Goal: Browse casually: Explore the website without a specific task or goal

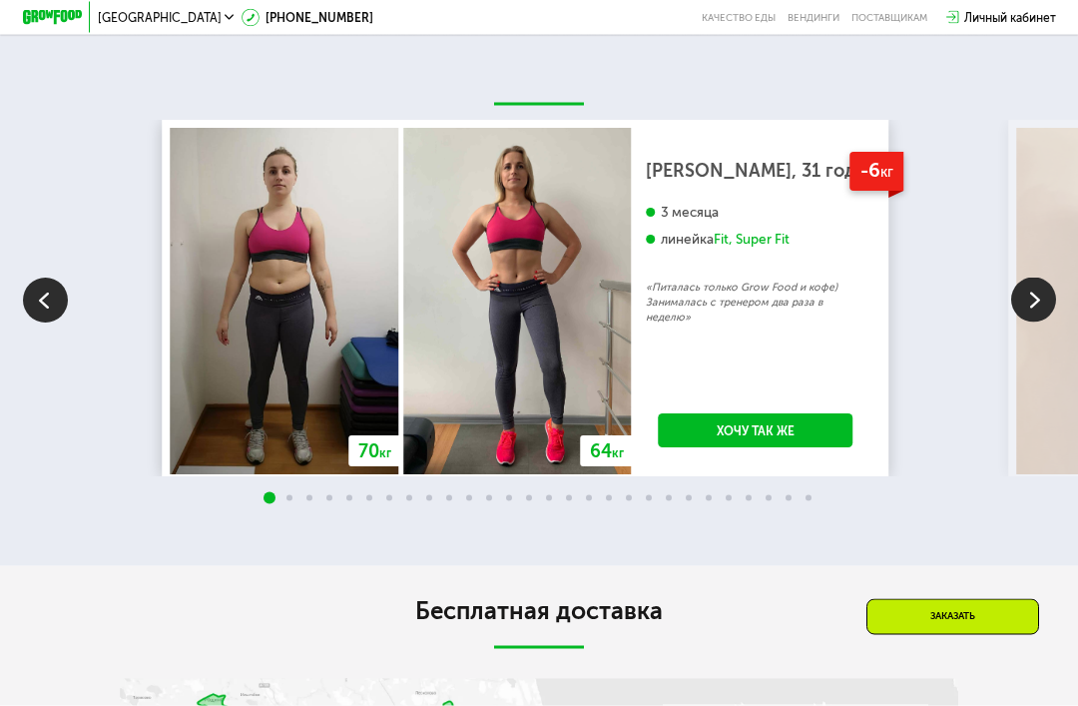
scroll to position [2554, 0]
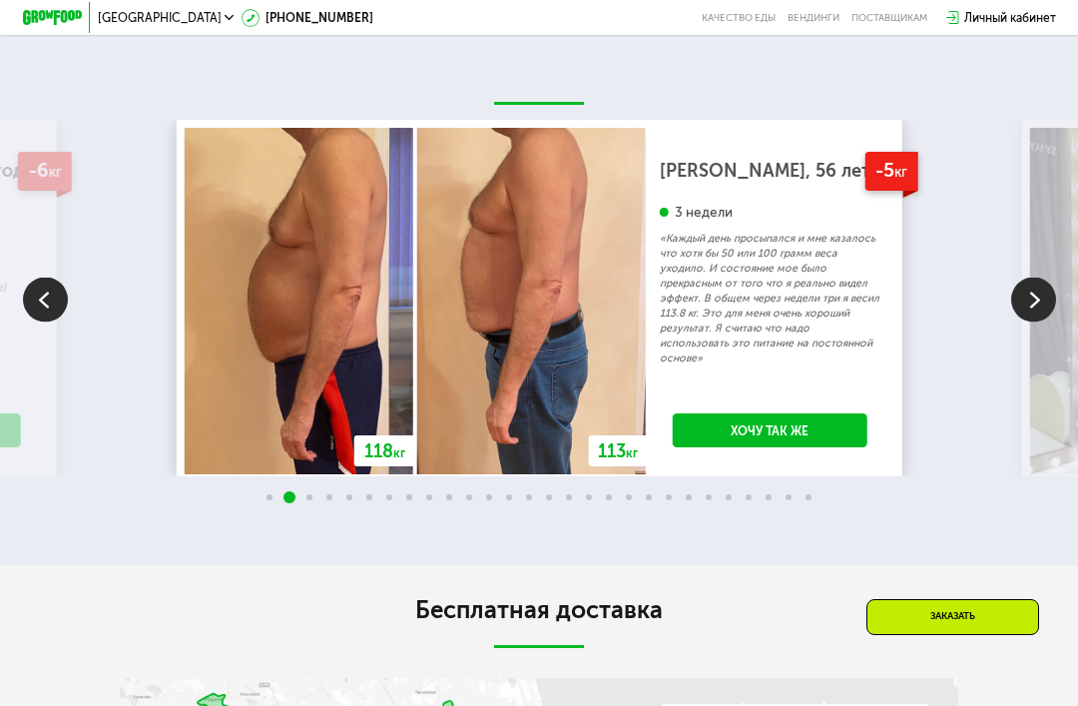
click at [1039, 321] on img at bounding box center [1033, 299] width 45 height 45
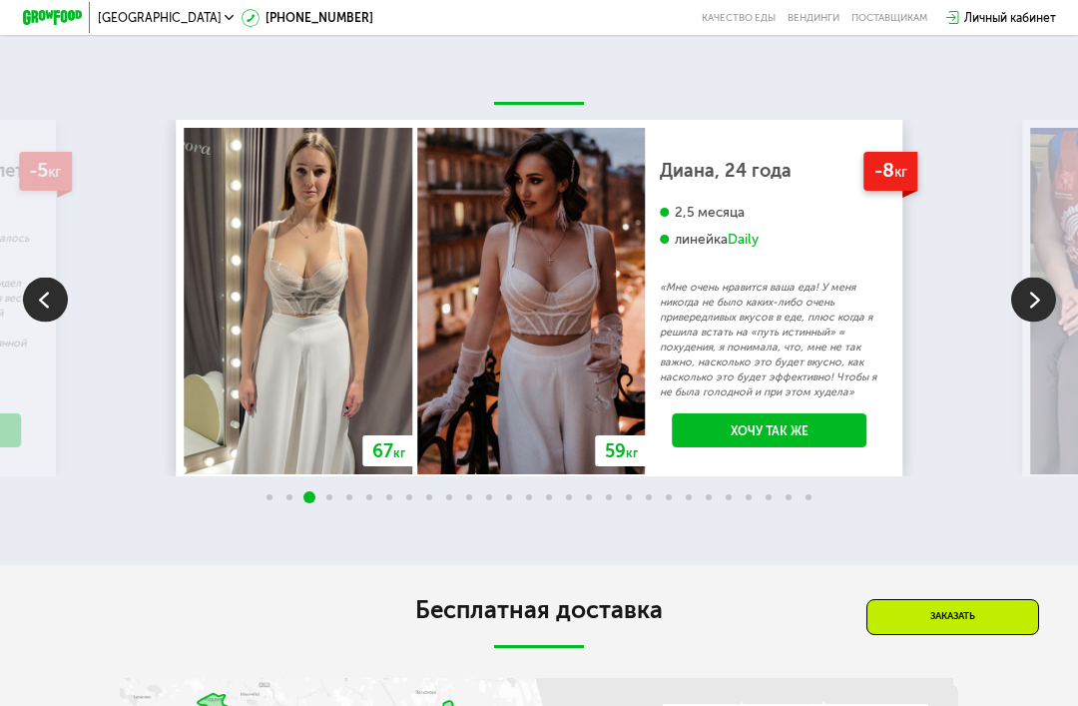
click at [1039, 321] on img at bounding box center [1033, 299] width 45 height 45
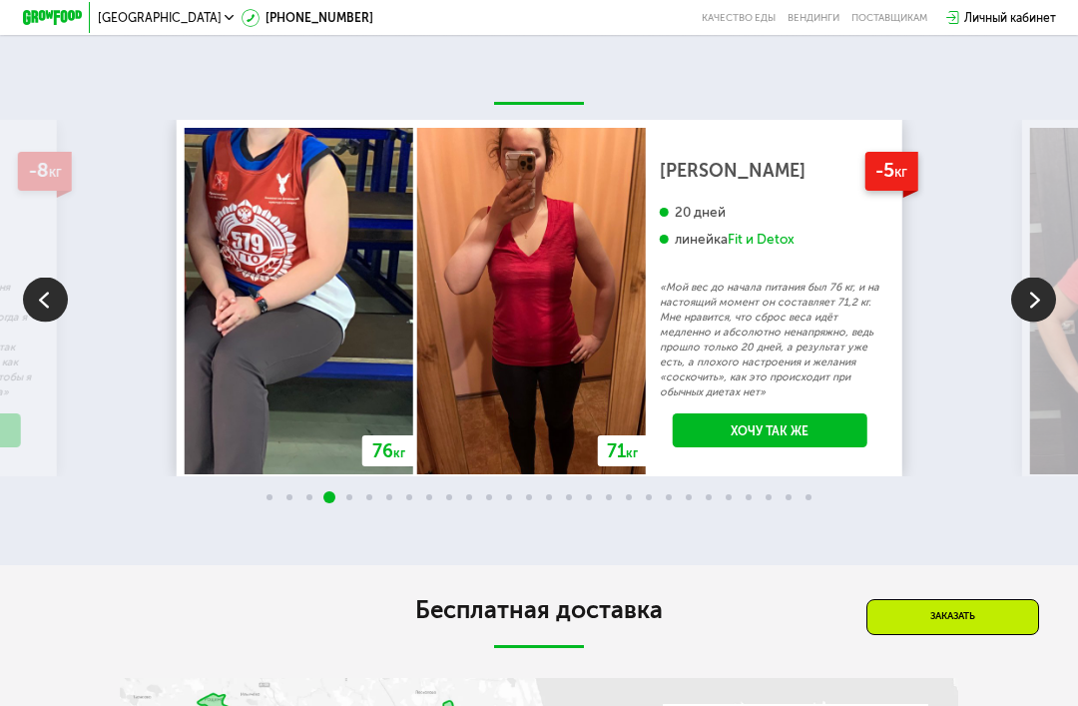
click at [1032, 321] on img at bounding box center [1033, 299] width 45 height 45
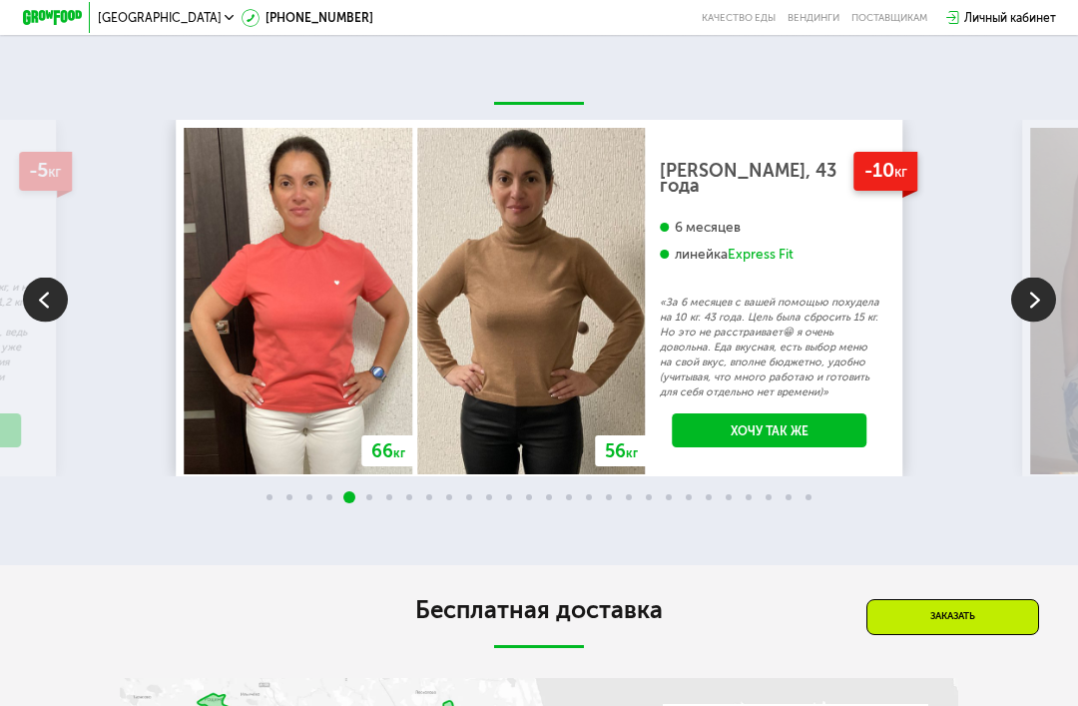
click at [1033, 321] on img at bounding box center [1033, 299] width 45 height 45
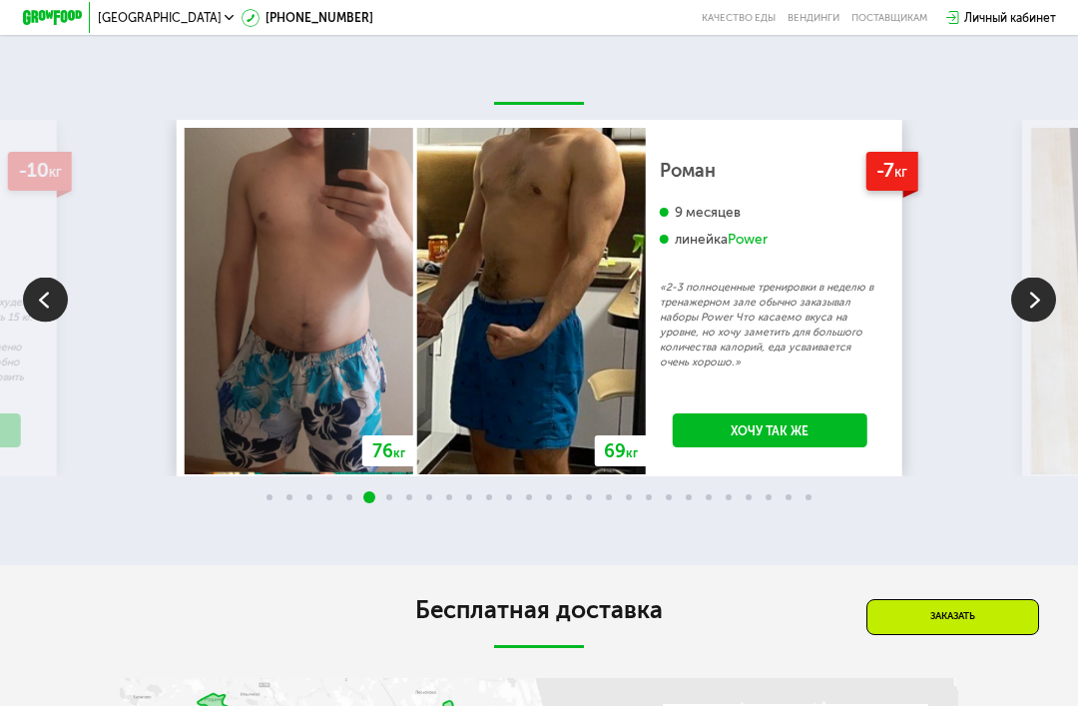
click at [1026, 321] on img at bounding box center [1033, 299] width 45 height 45
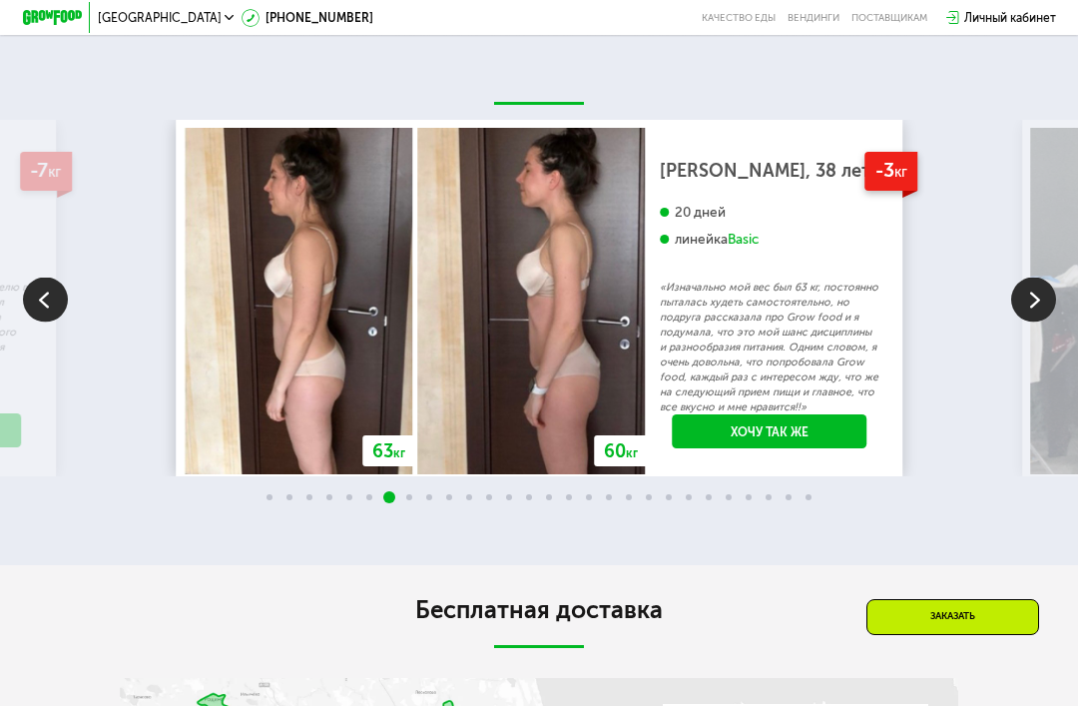
click at [1031, 321] on img at bounding box center [1033, 299] width 45 height 45
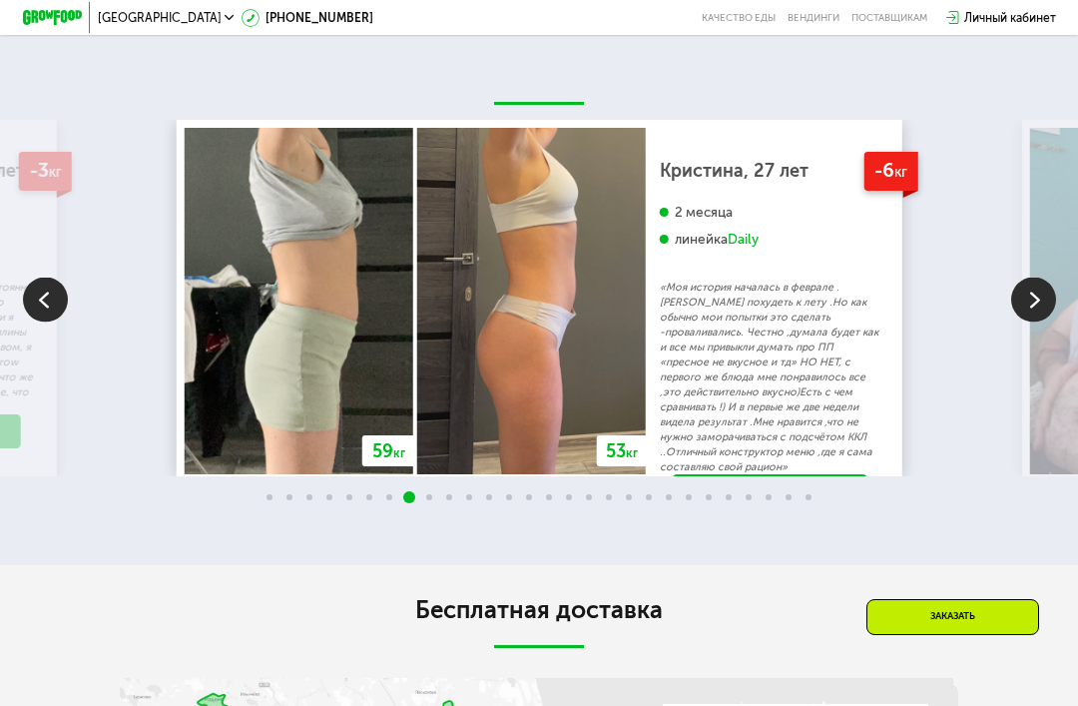
click at [1028, 321] on img at bounding box center [1033, 299] width 45 height 45
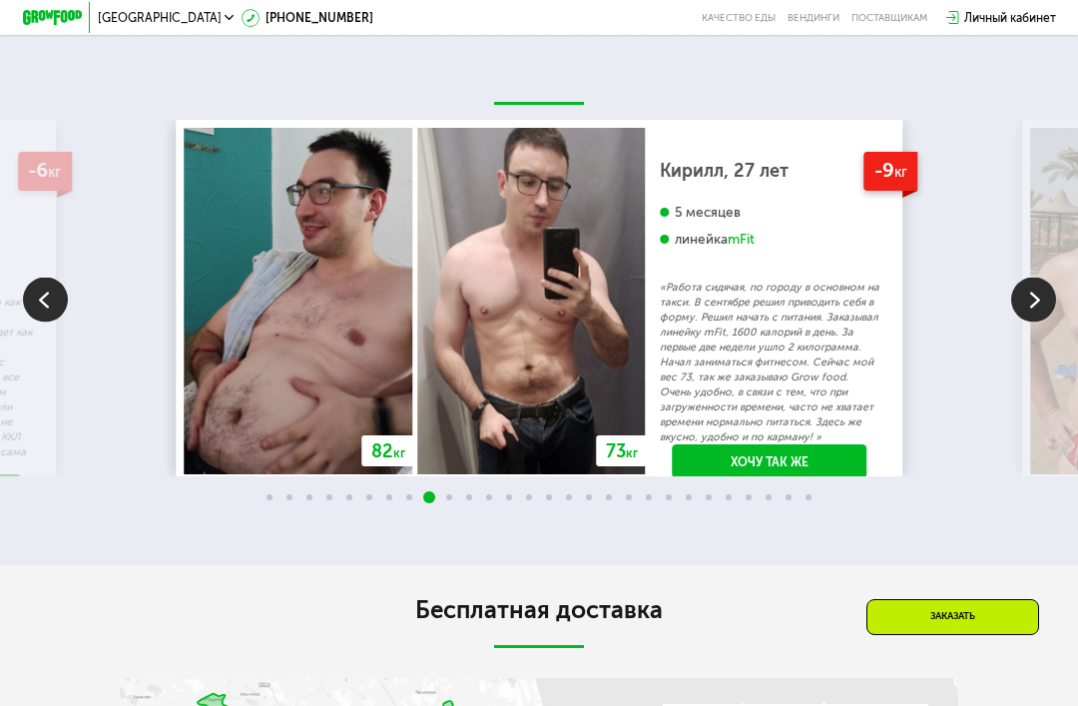
click at [1032, 321] on img at bounding box center [1033, 299] width 45 height 45
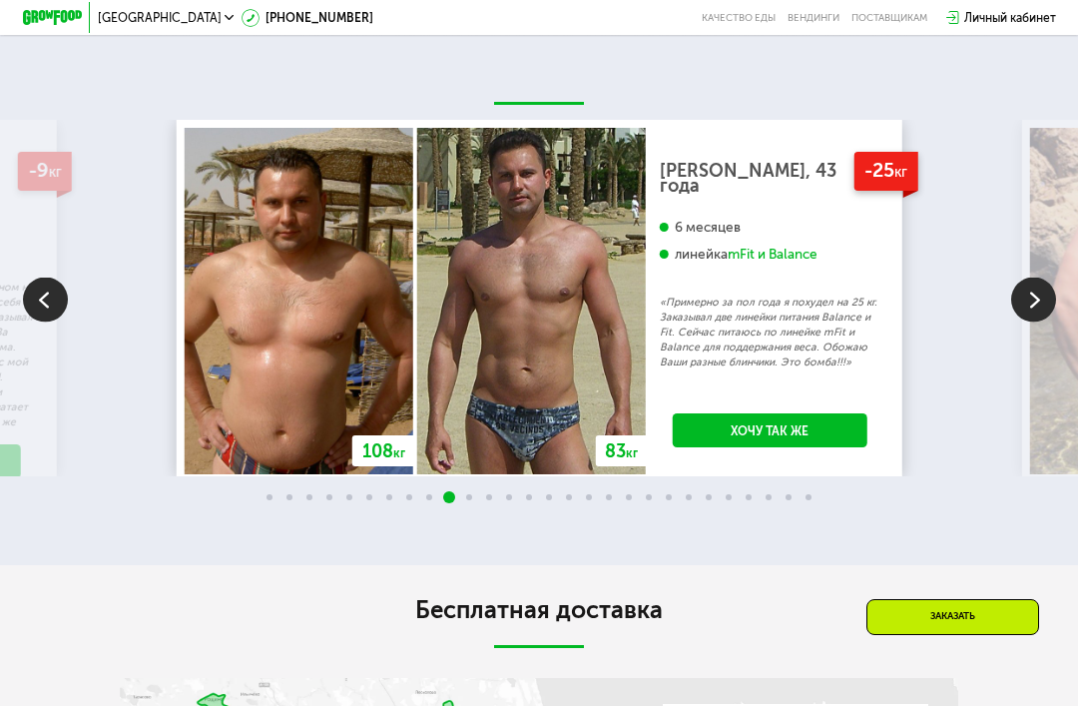
click at [1034, 321] on img at bounding box center [1033, 299] width 45 height 45
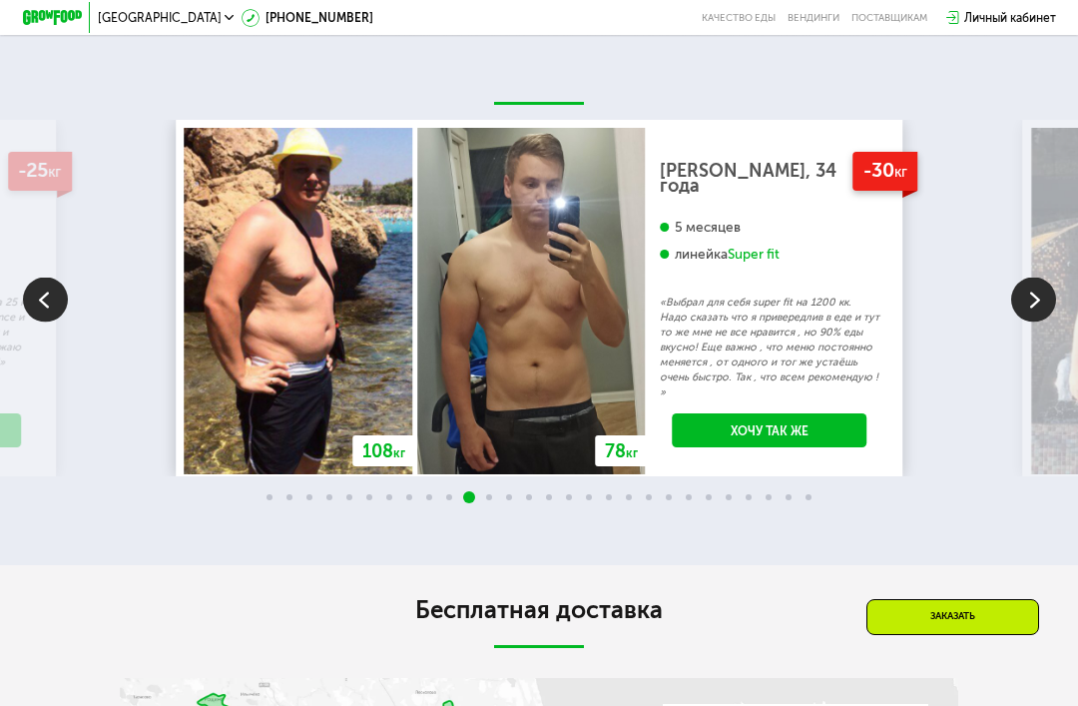
click at [1033, 321] on img at bounding box center [1033, 299] width 45 height 45
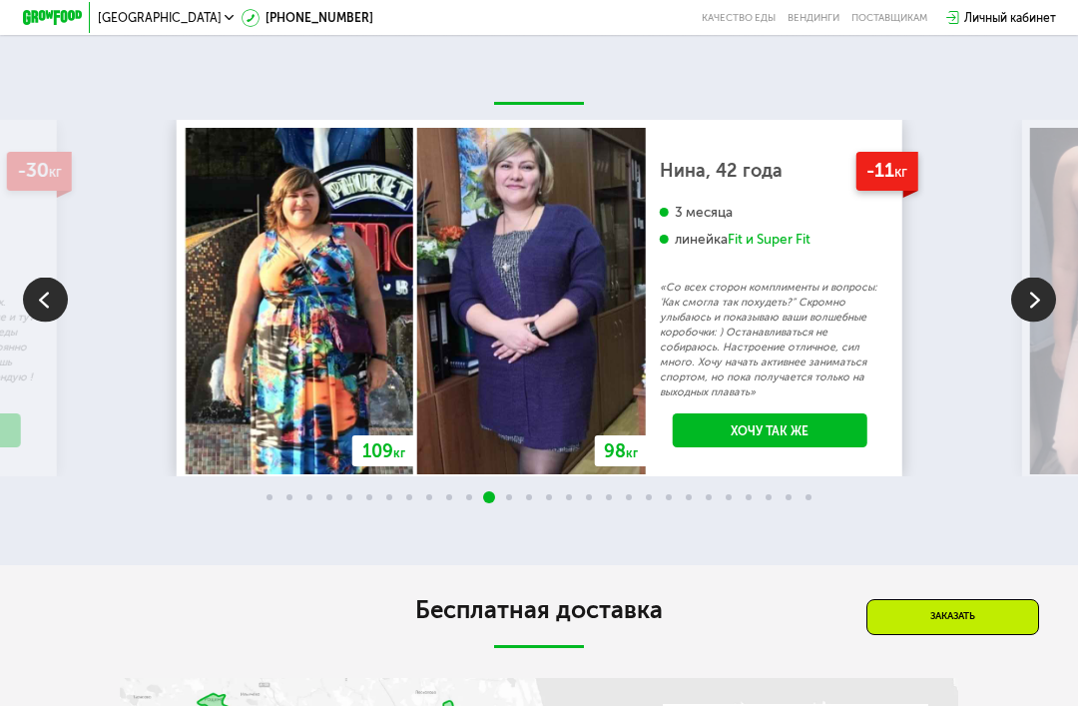
click at [1030, 321] on img at bounding box center [1033, 299] width 45 height 45
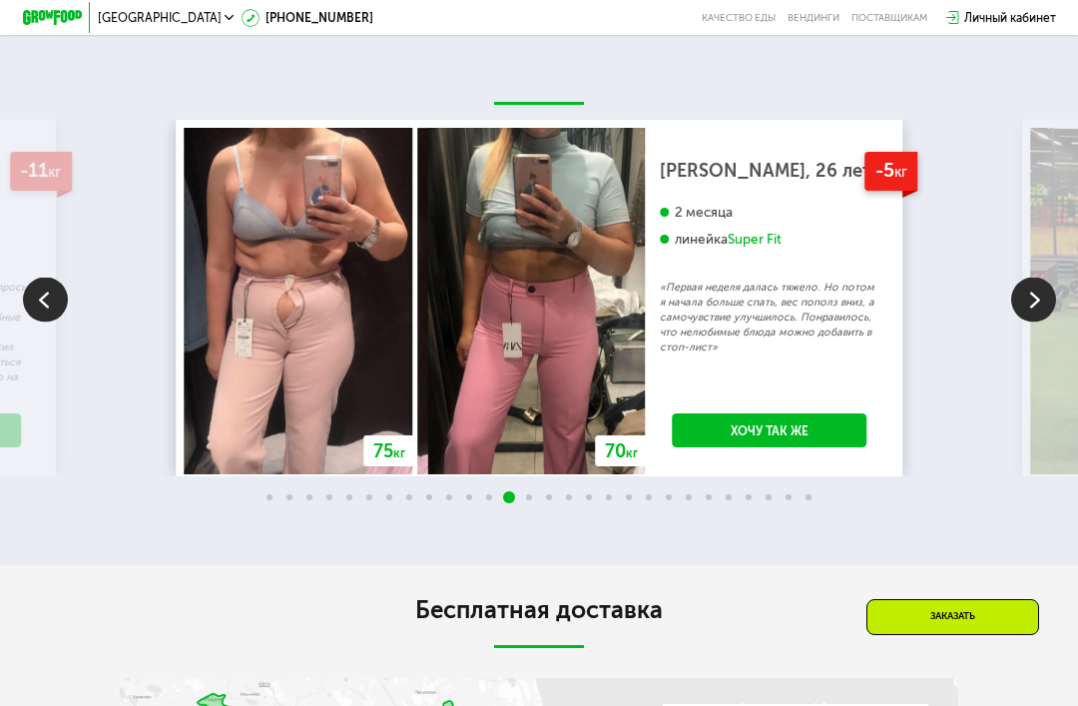
click at [1035, 321] on img at bounding box center [1033, 299] width 45 height 45
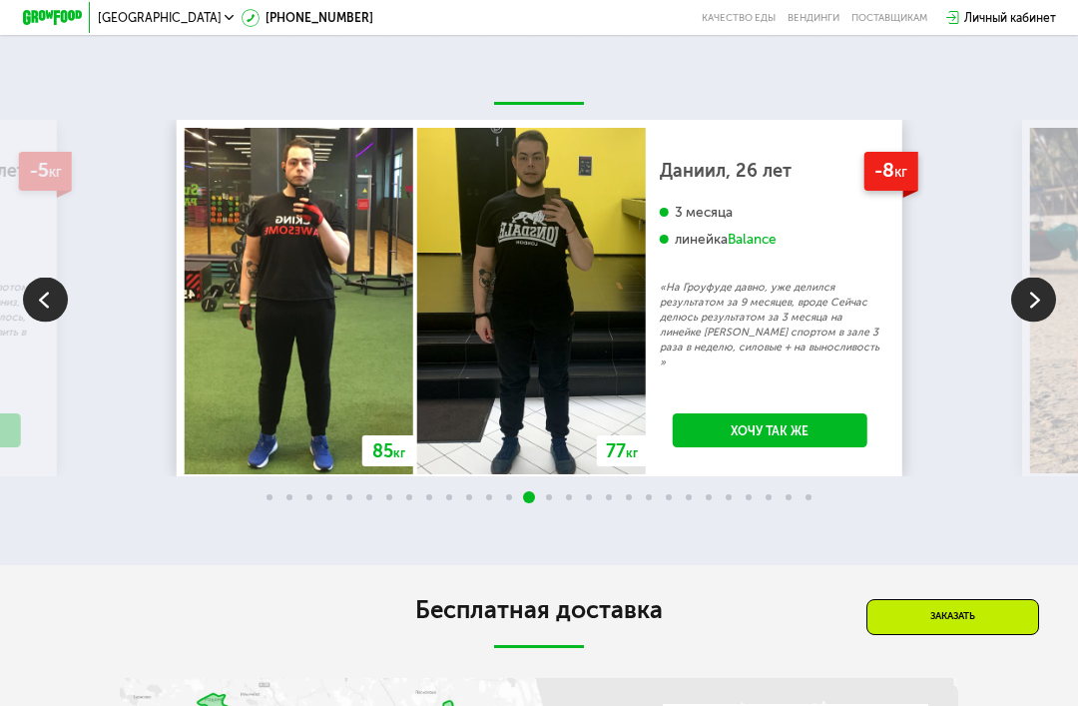
click at [56, 321] on img at bounding box center [45, 299] width 45 height 45
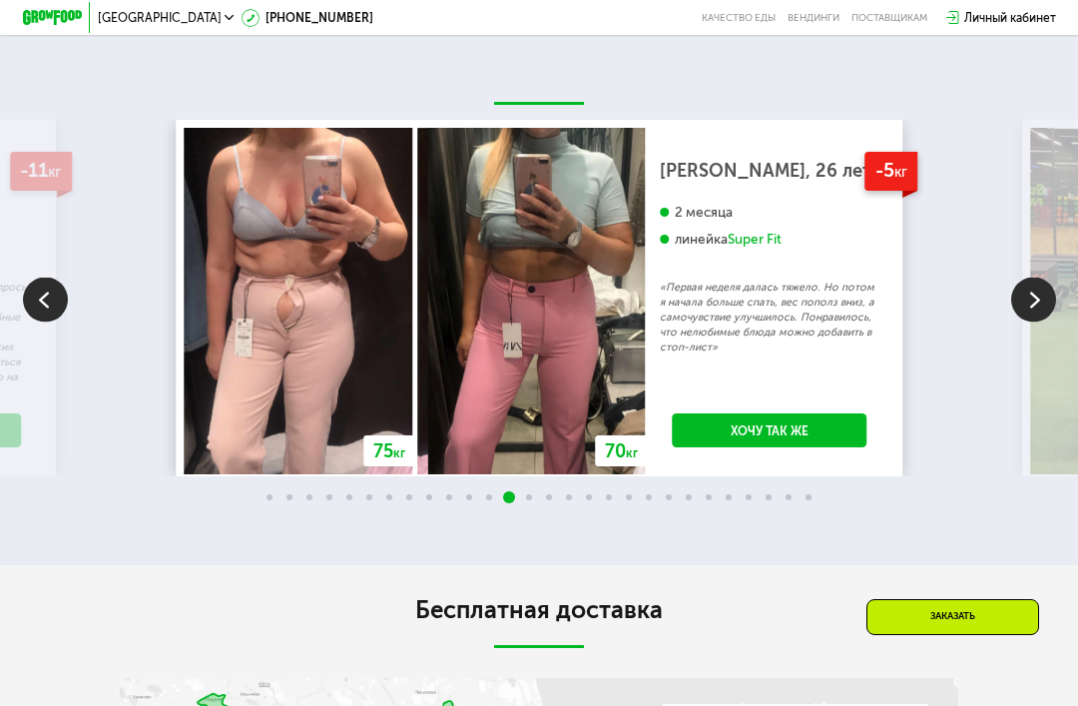
click at [1039, 321] on img at bounding box center [1033, 299] width 45 height 45
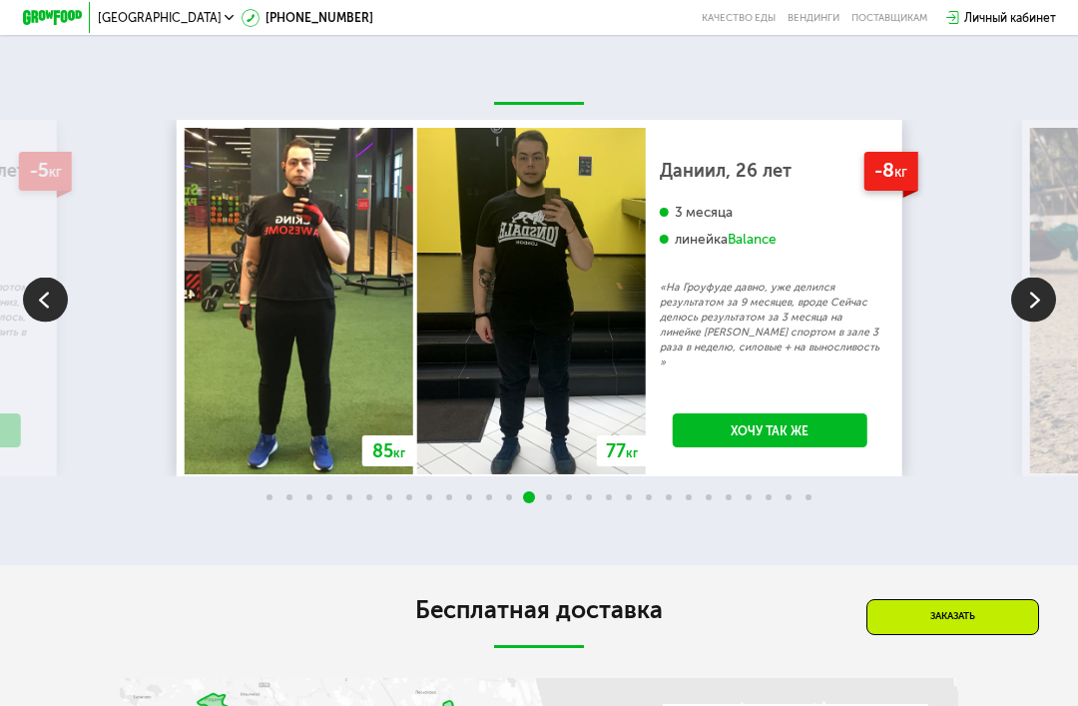
click at [1041, 321] on img at bounding box center [1033, 299] width 45 height 45
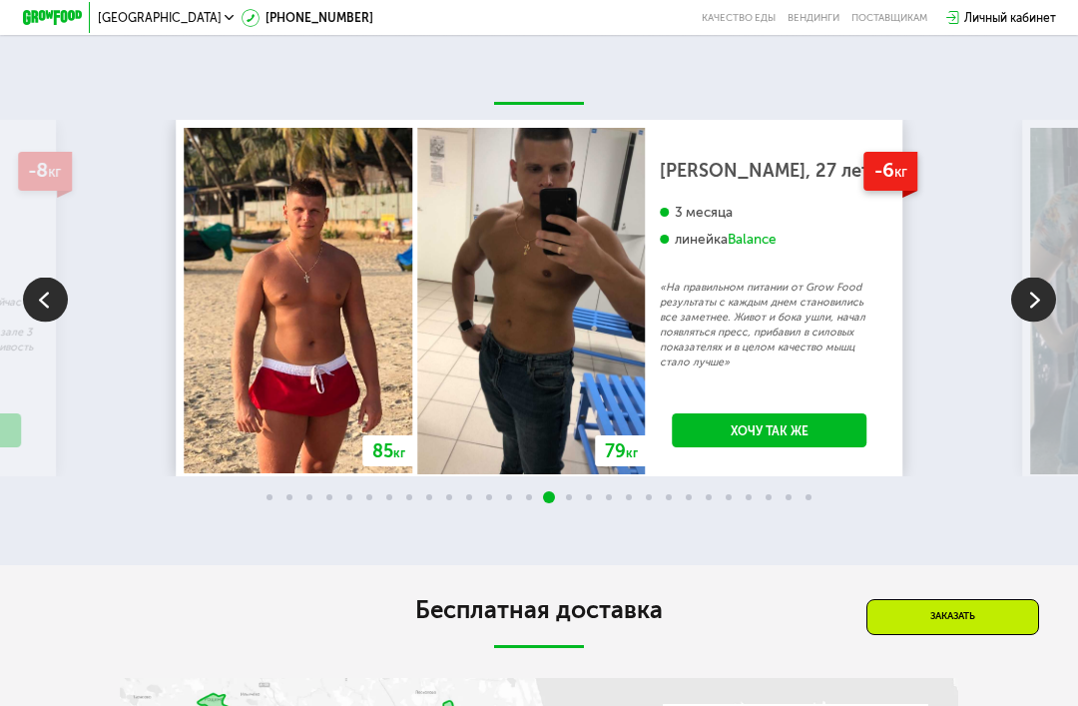
click at [1033, 321] on img at bounding box center [1033, 299] width 45 height 45
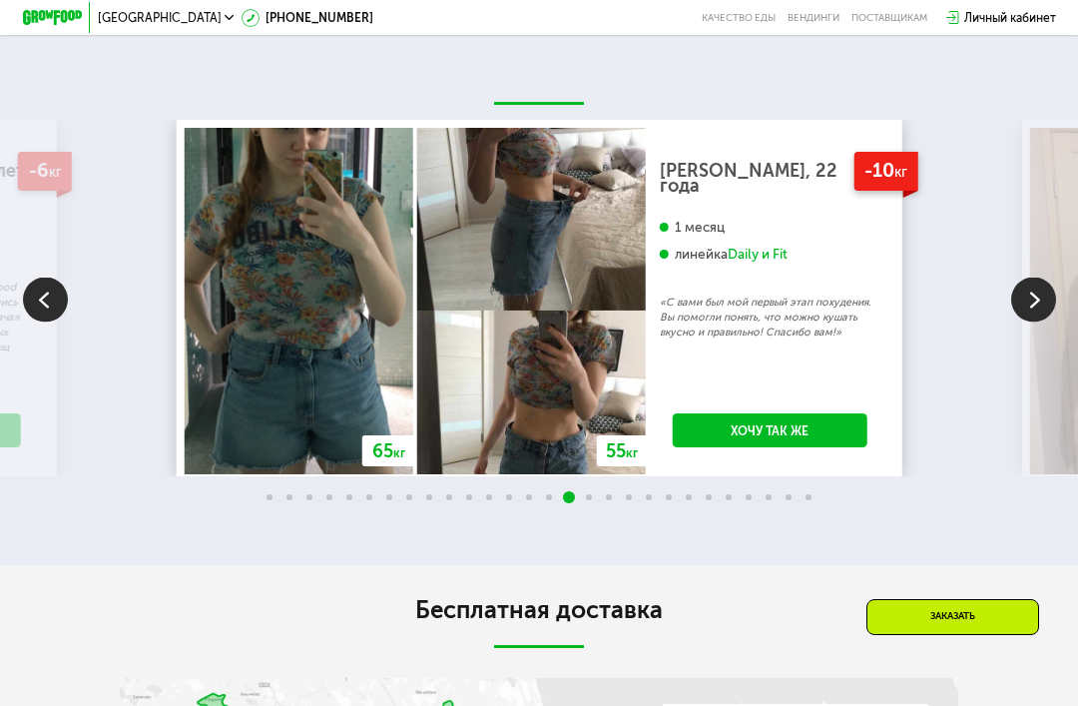
click at [1031, 321] on img at bounding box center [1033, 299] width 45 height 45
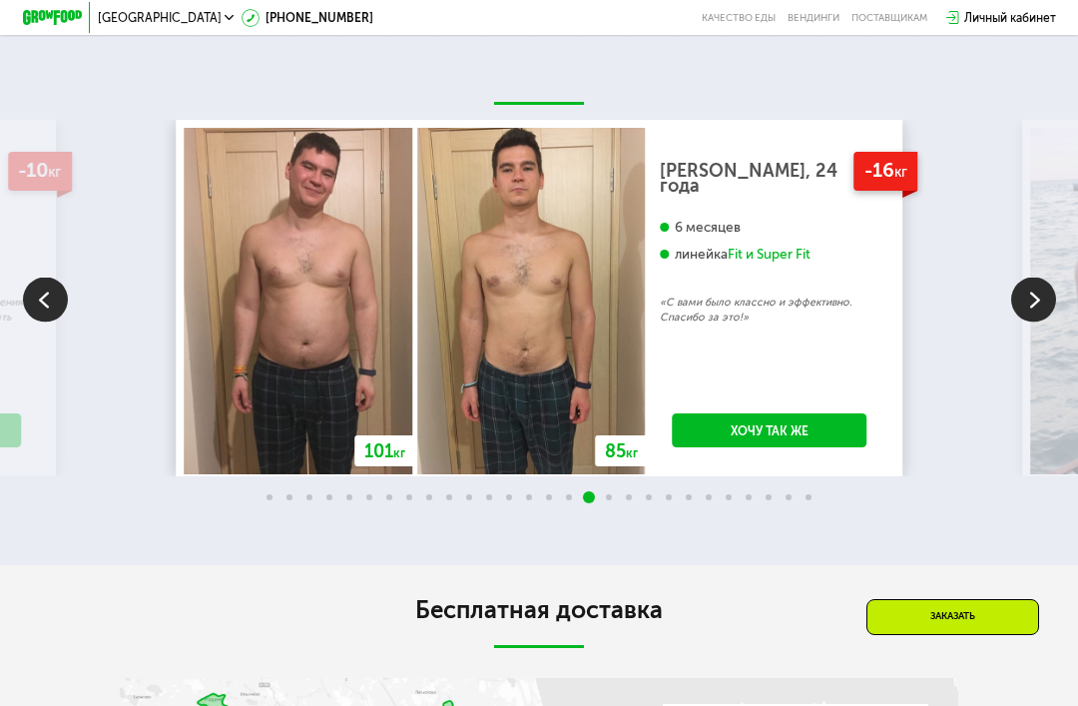
click at [1029, 321] on img at bounding box center [1033, 299] width 45 height 45
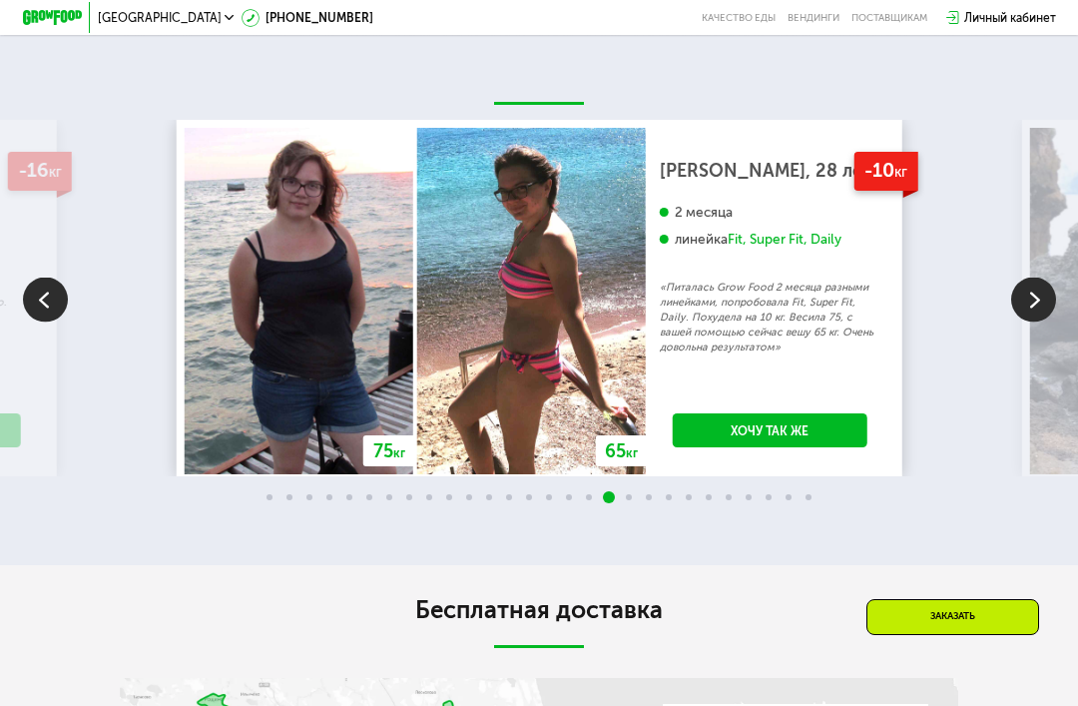
click at [1036, 321] on img at bounding box center [1033, 299] width 45 height 45
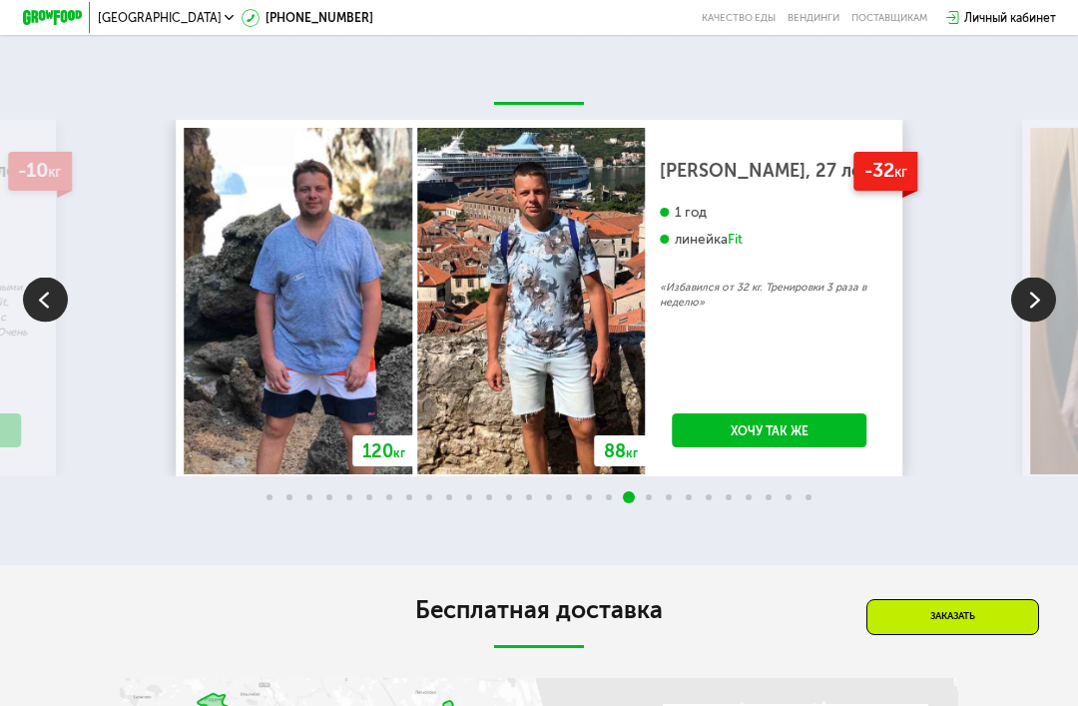
click at [1031, 321] on img at bounding box center [1033, 299] width 45 height 45
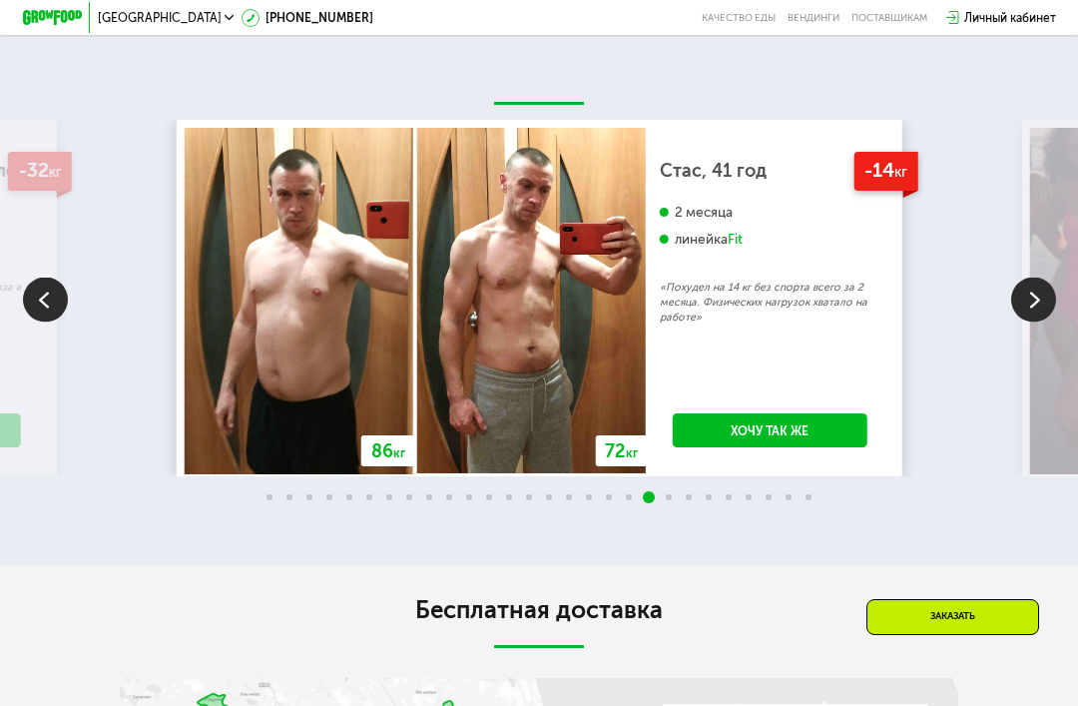
click at [1030, 321] on img at bounding box center [1033, 299] width 45 height 45
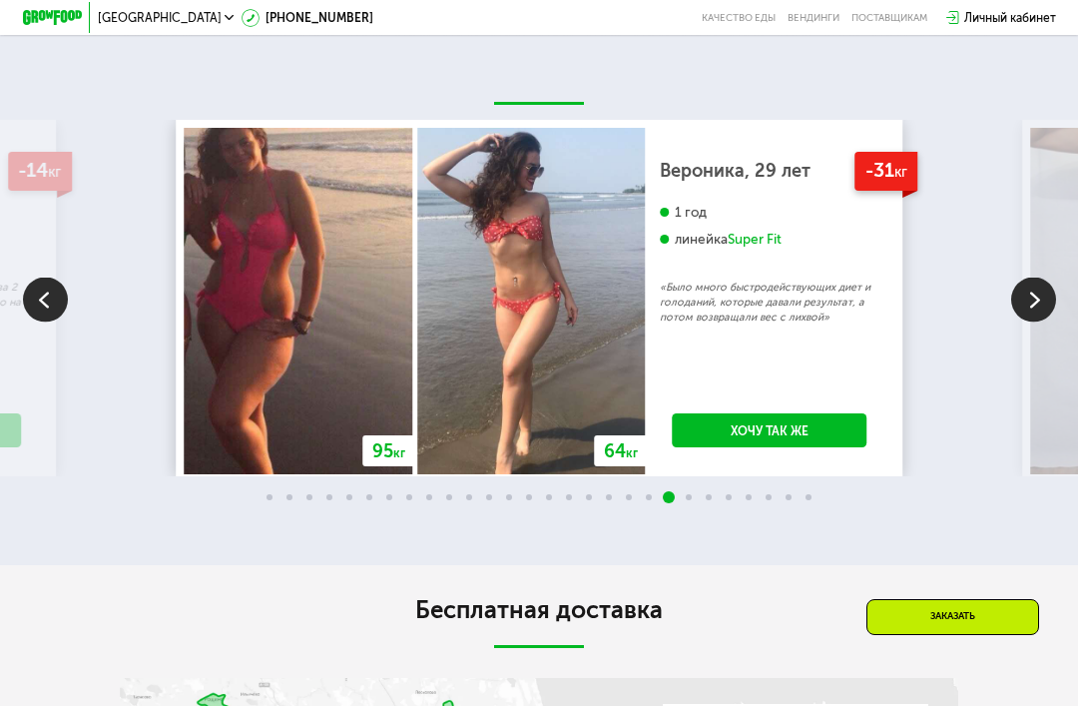
click at [1034, 321] on img at bounding box center [1033, 299] width 45 height 45
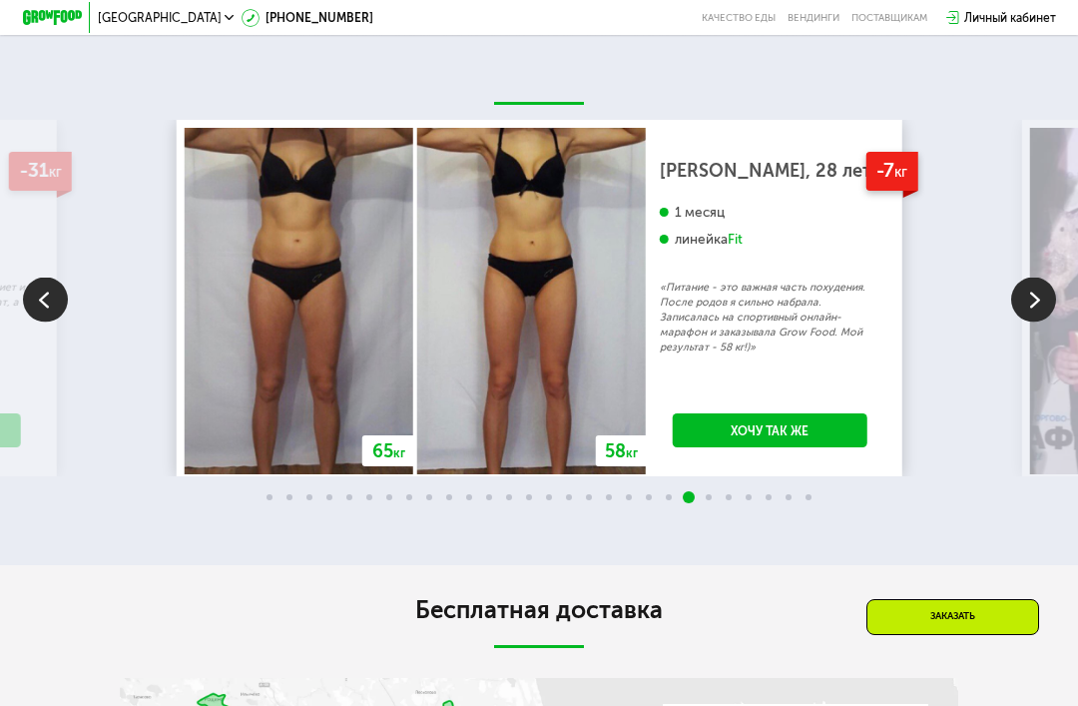
click at [1019, 321] on img at bounding box center [1033, 299] width 45 height 45
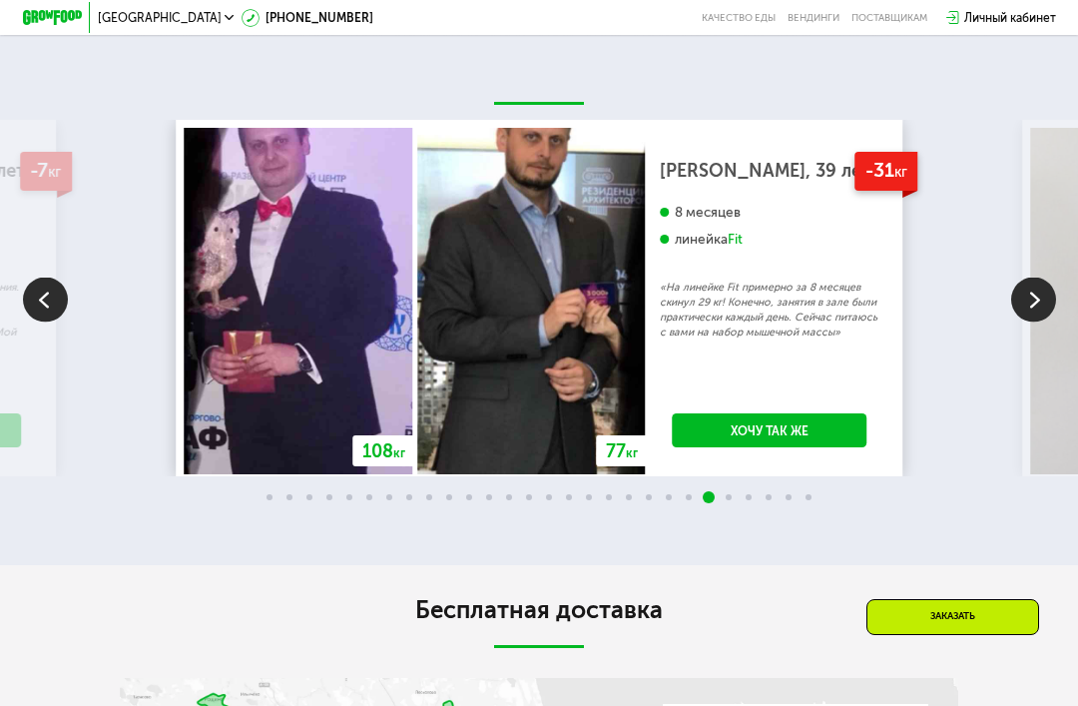
click at [1031, 321] on img at bounding box center [1033, 299] width 45 height 45
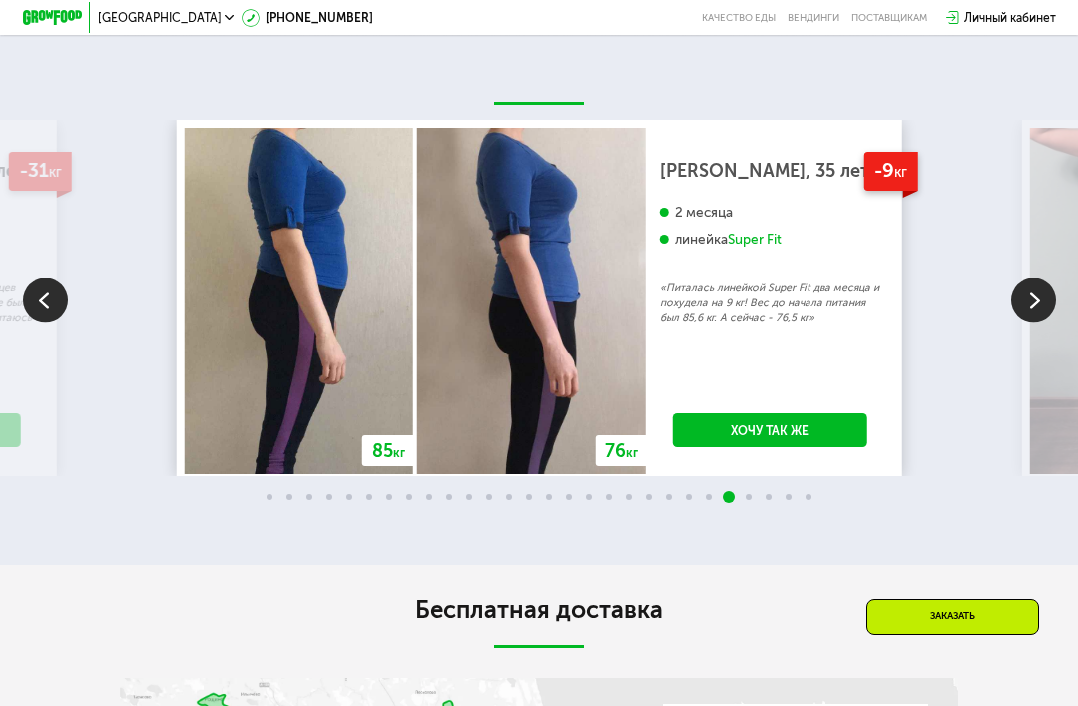
click at [1033, 321] on img at bounding box center [1033, 299] width 45 height 45
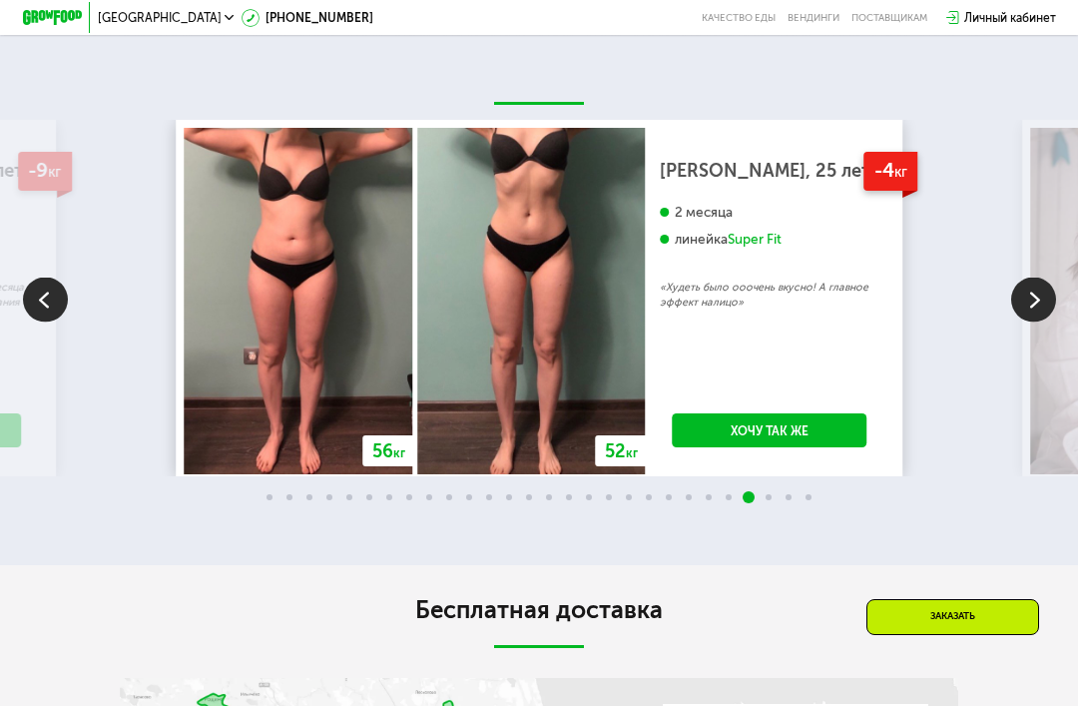
click at [1039, 321] on img at bounding box center [1033, 299] width 45 height 45
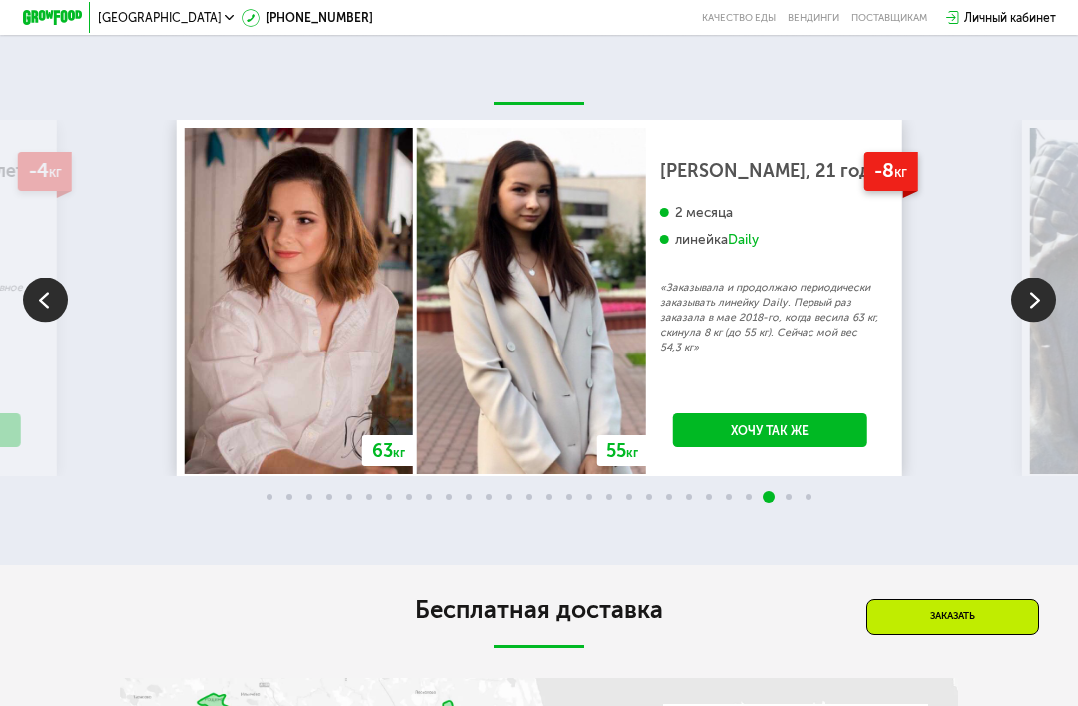
click at [1037, 321] on img at bounding box center [1033, 299] width 45 height 45
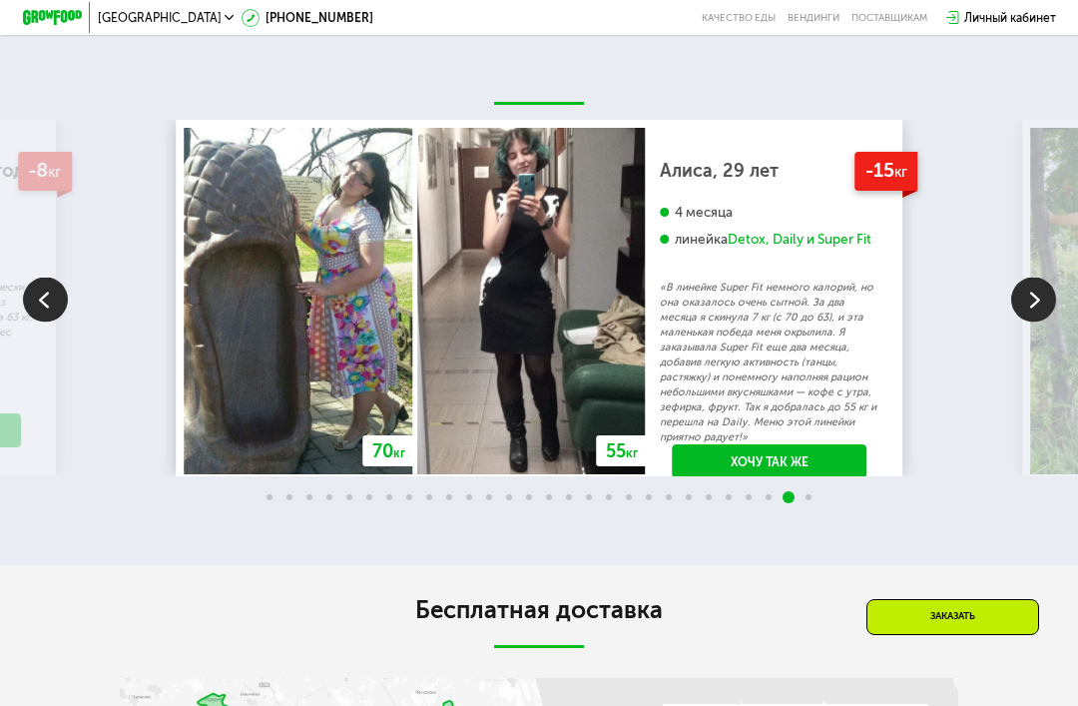
click at [1032, 321] on img at bounding box center [1033, 299] width 45 height 45
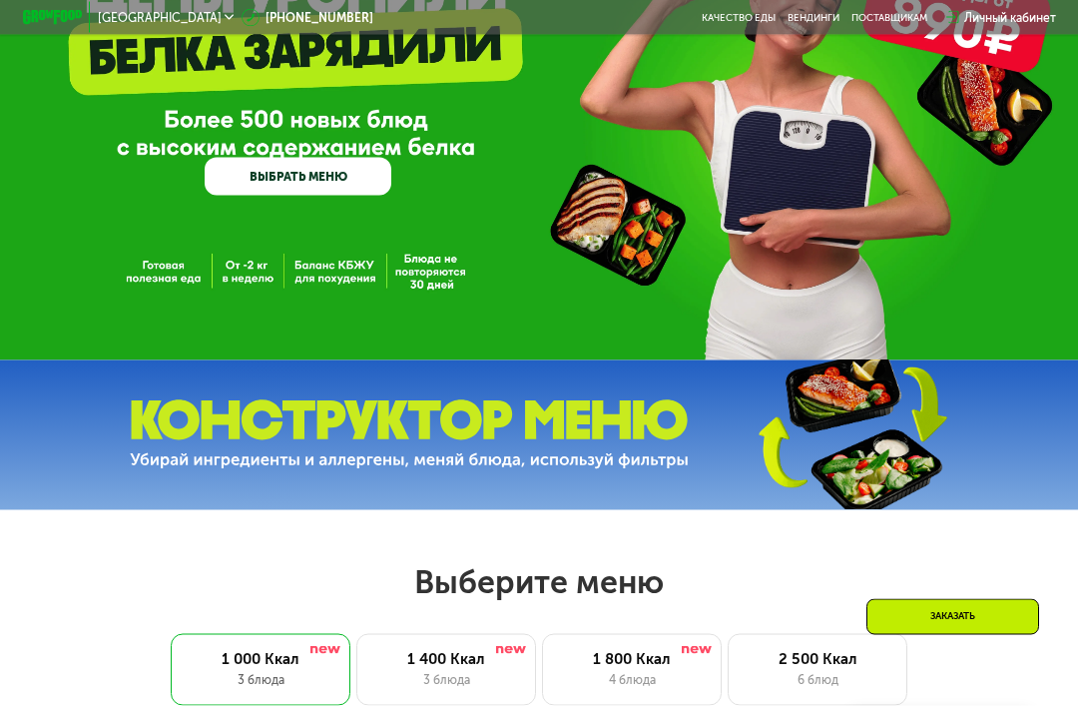
scroll to position [0, 0]
